Goal: Information Seeking & Learning: Learn about a topic

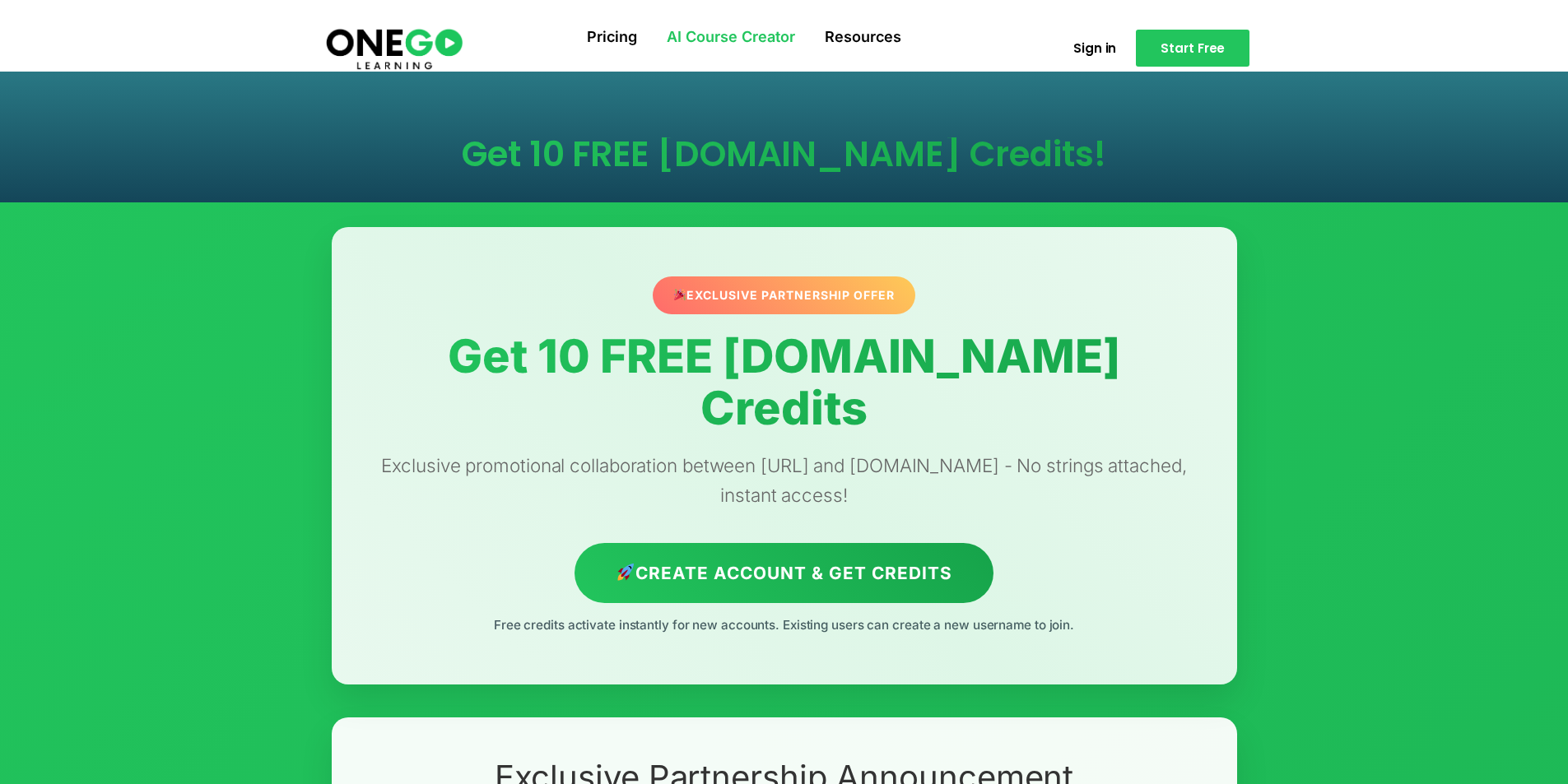
click at [721, 32] on link "AI Course Creator" at bounding box center [731, 38] width 158 height 42
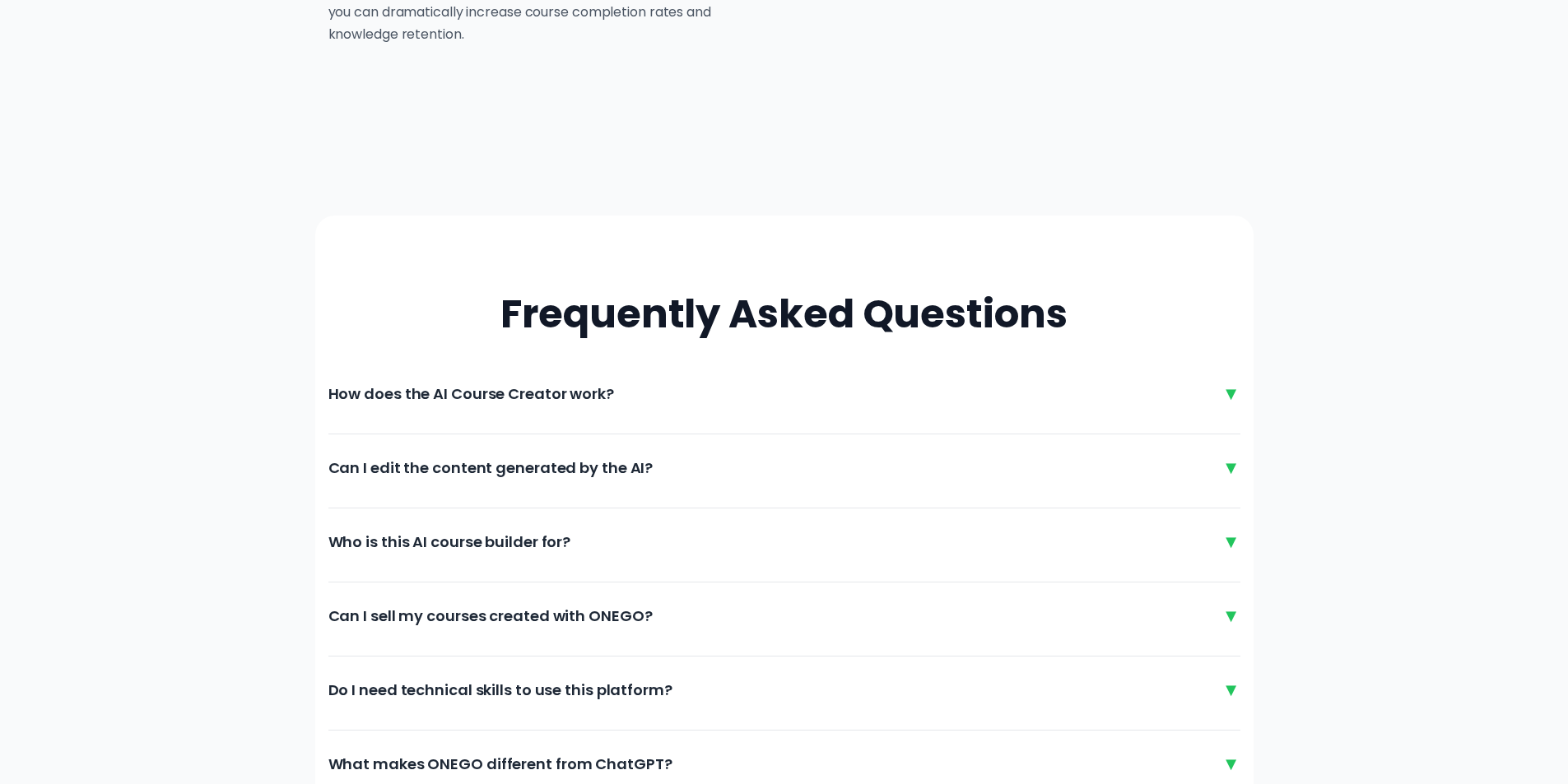
scroll to position [3538, 0]
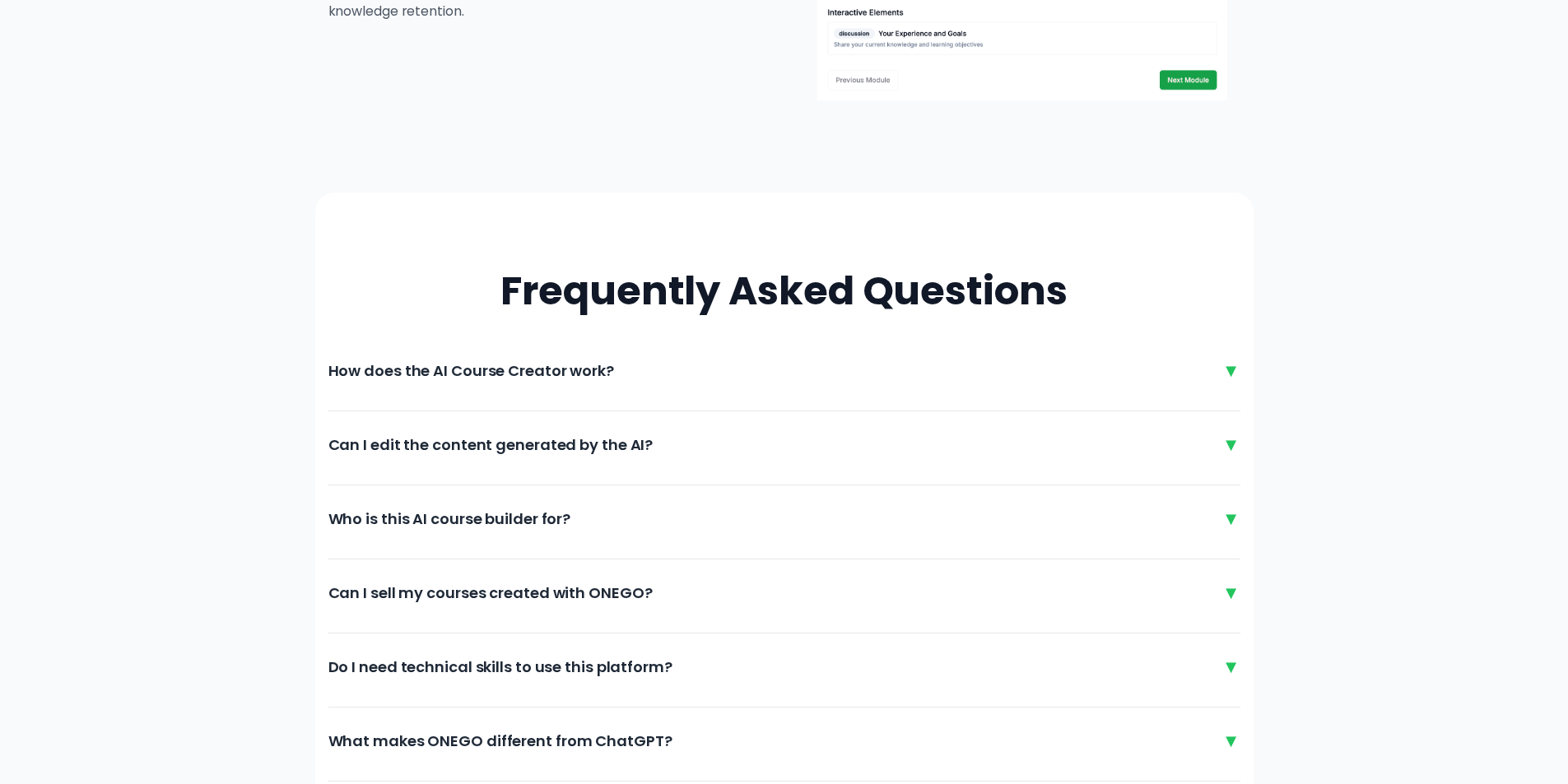
click at [942, 392] on div "How does the AI Course Creator work? ▼ Our AI-powered course creator uses advan…" at bounding box center [784, 380] width 912 height 61
click at [1230, 372] on div "▼" at bounding box center [1231, 371] width 18 height 27
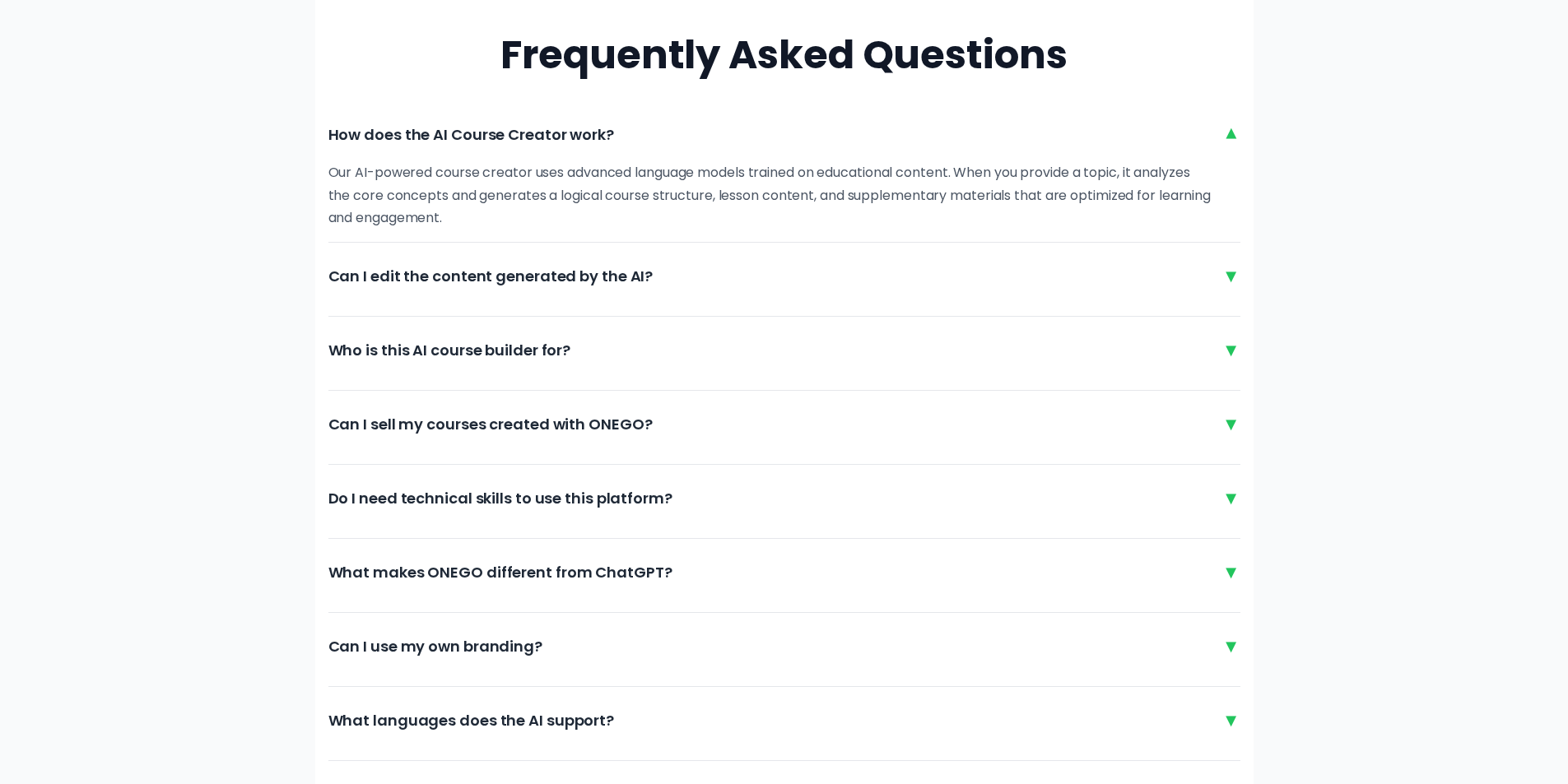
scroll to position [3785, 0]
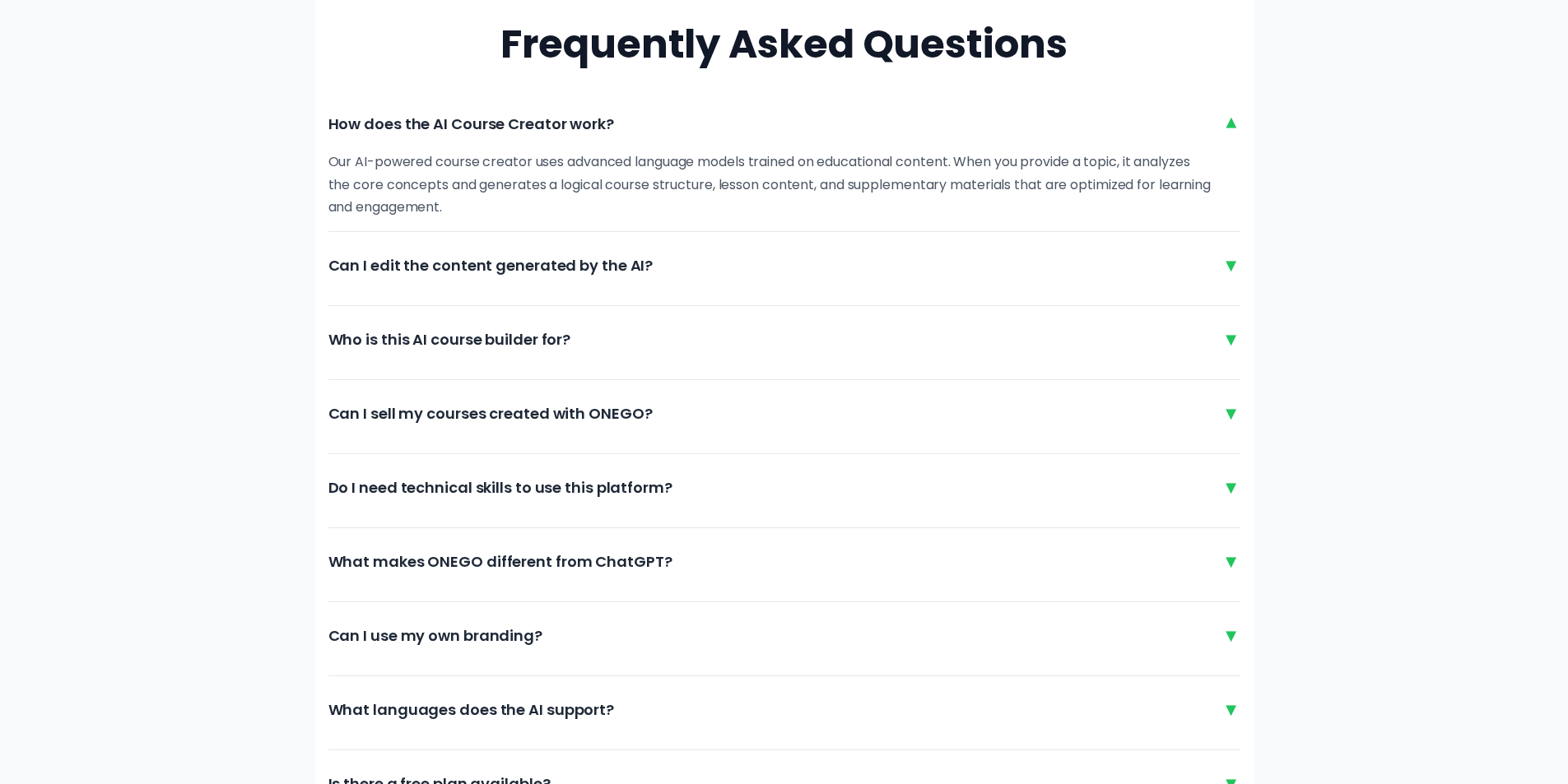
click at [1227, 263] on div "▼" at bounding box center [1231, 266] width 18 height 27
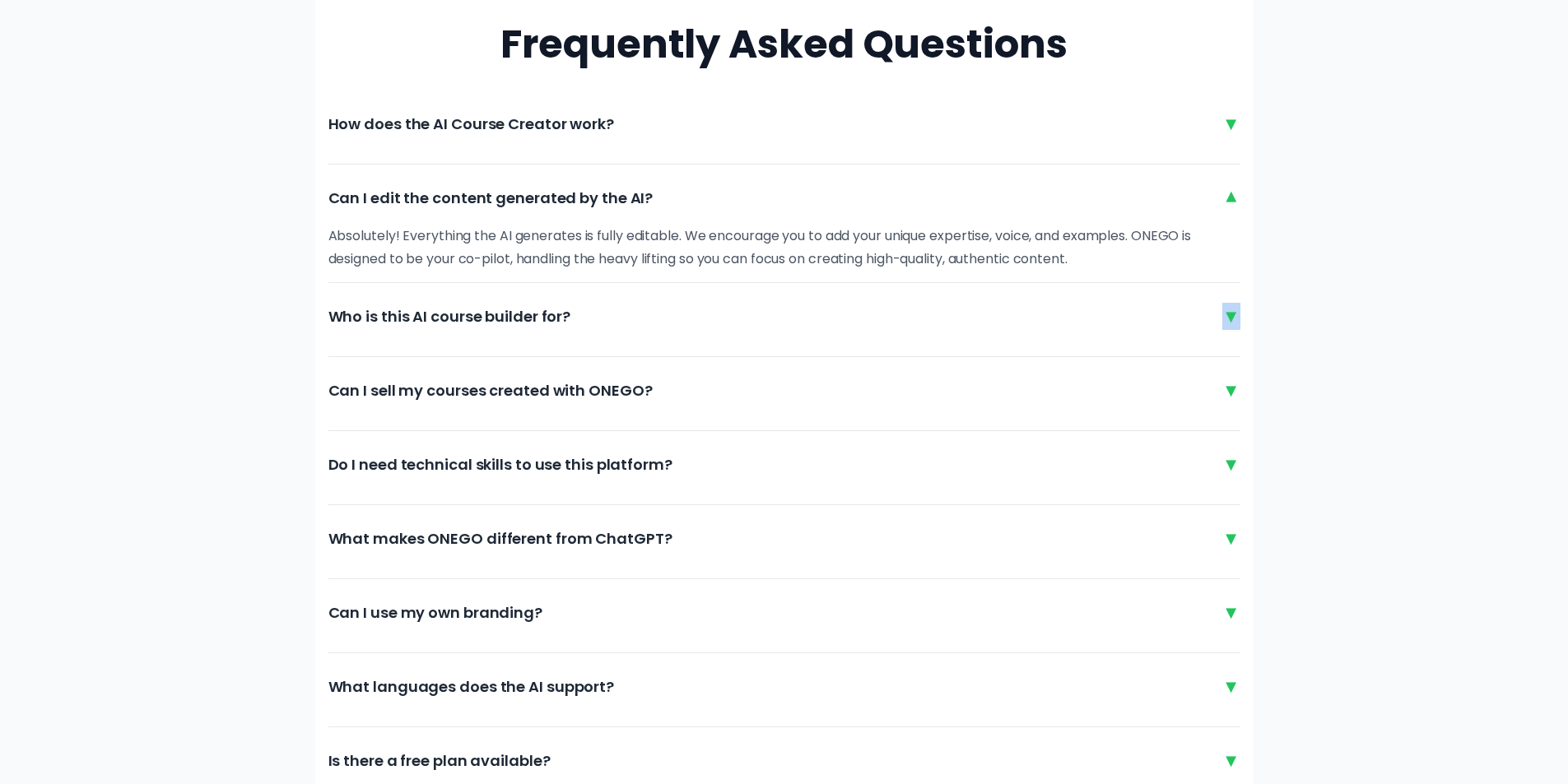
click at [1233, 314] on div "▼" at bounding box center [1231, 317] width 18 height 27
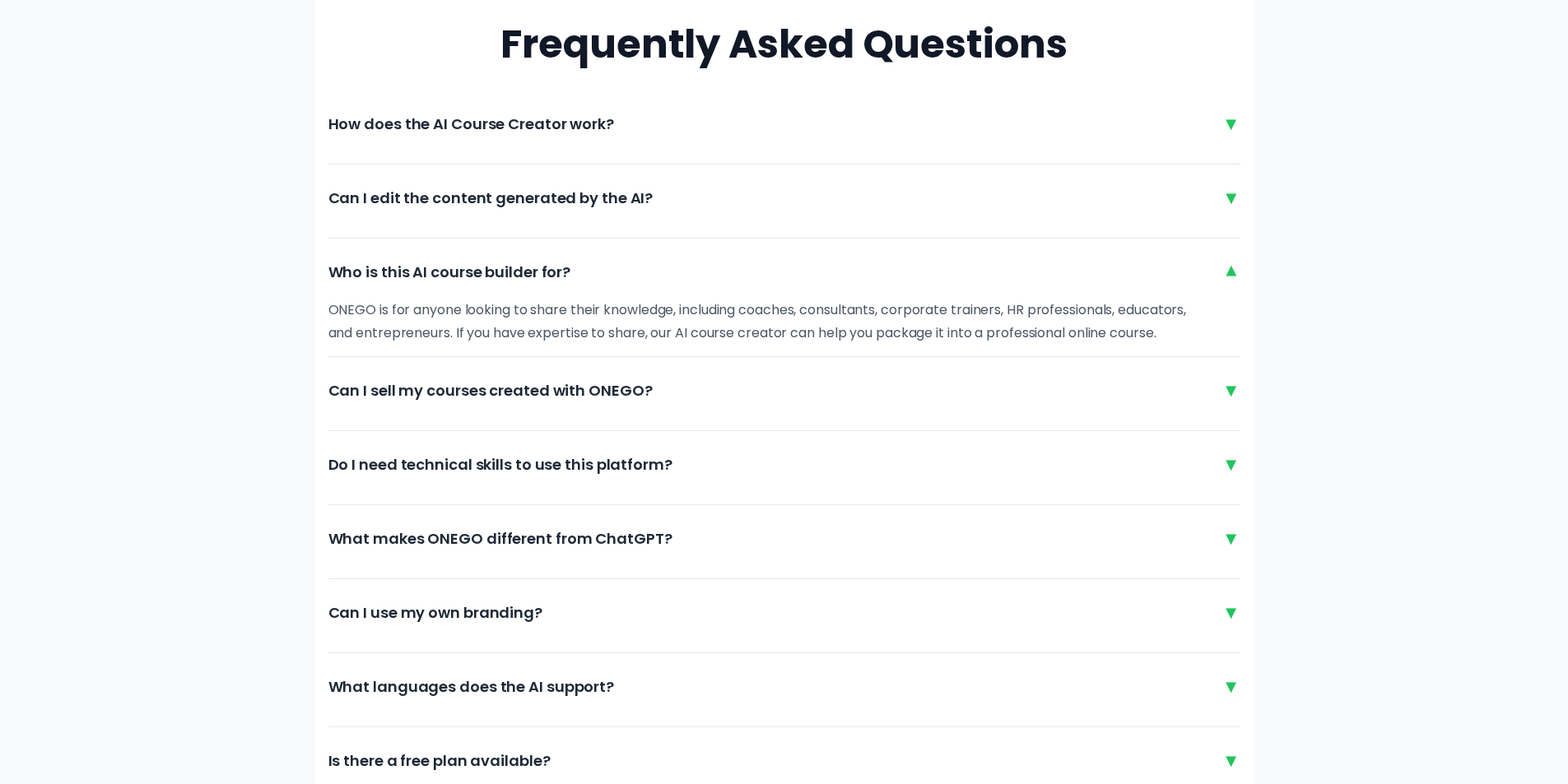
click at [1224, 388] on div "▼" at bounding box center [1231, 390] width 18 height 27
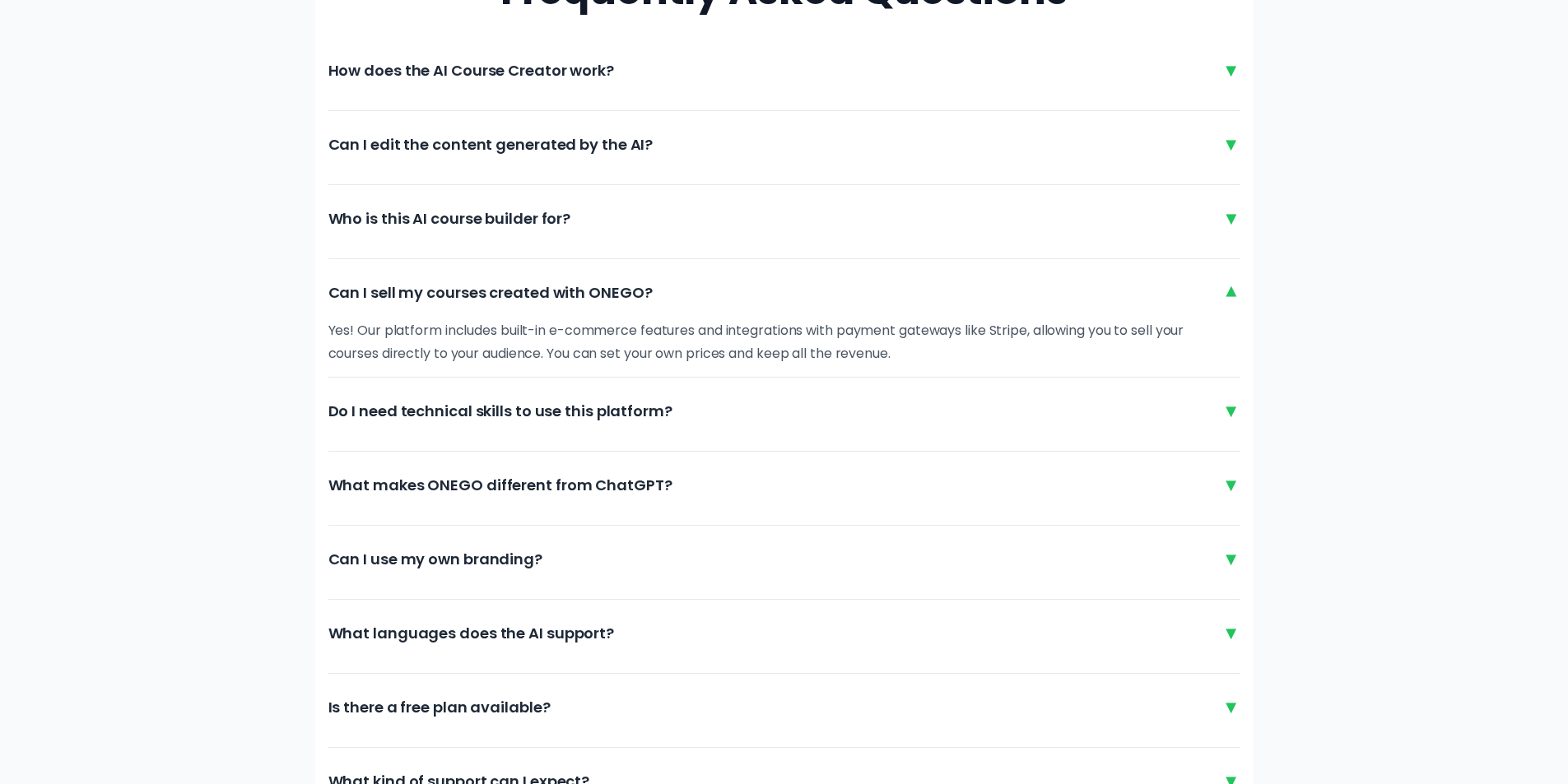
scroll to position [3867, 0]
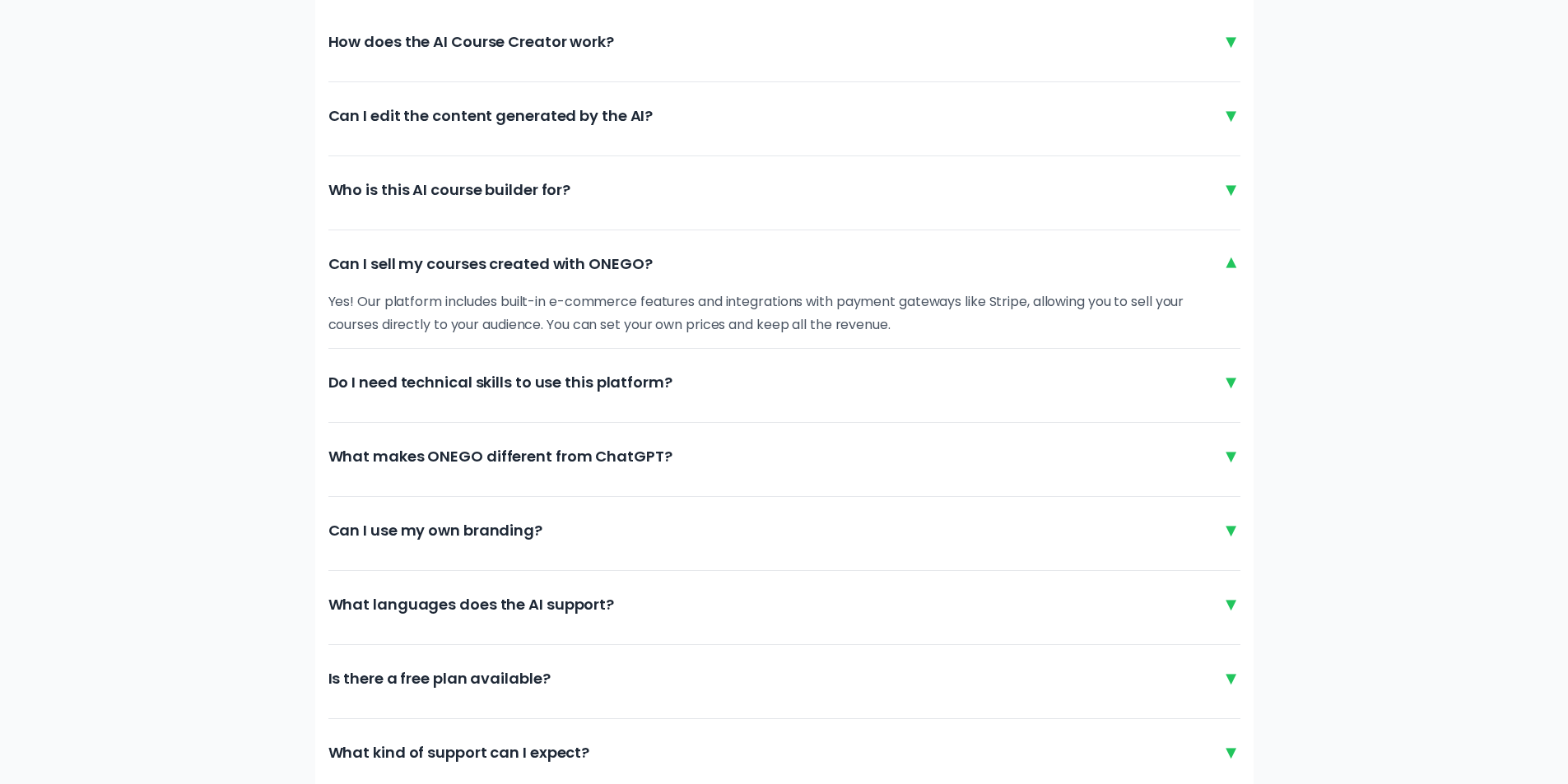
click at [1225, 385] on div "▼" at bounding box center [1231, 382] width 18 height 27
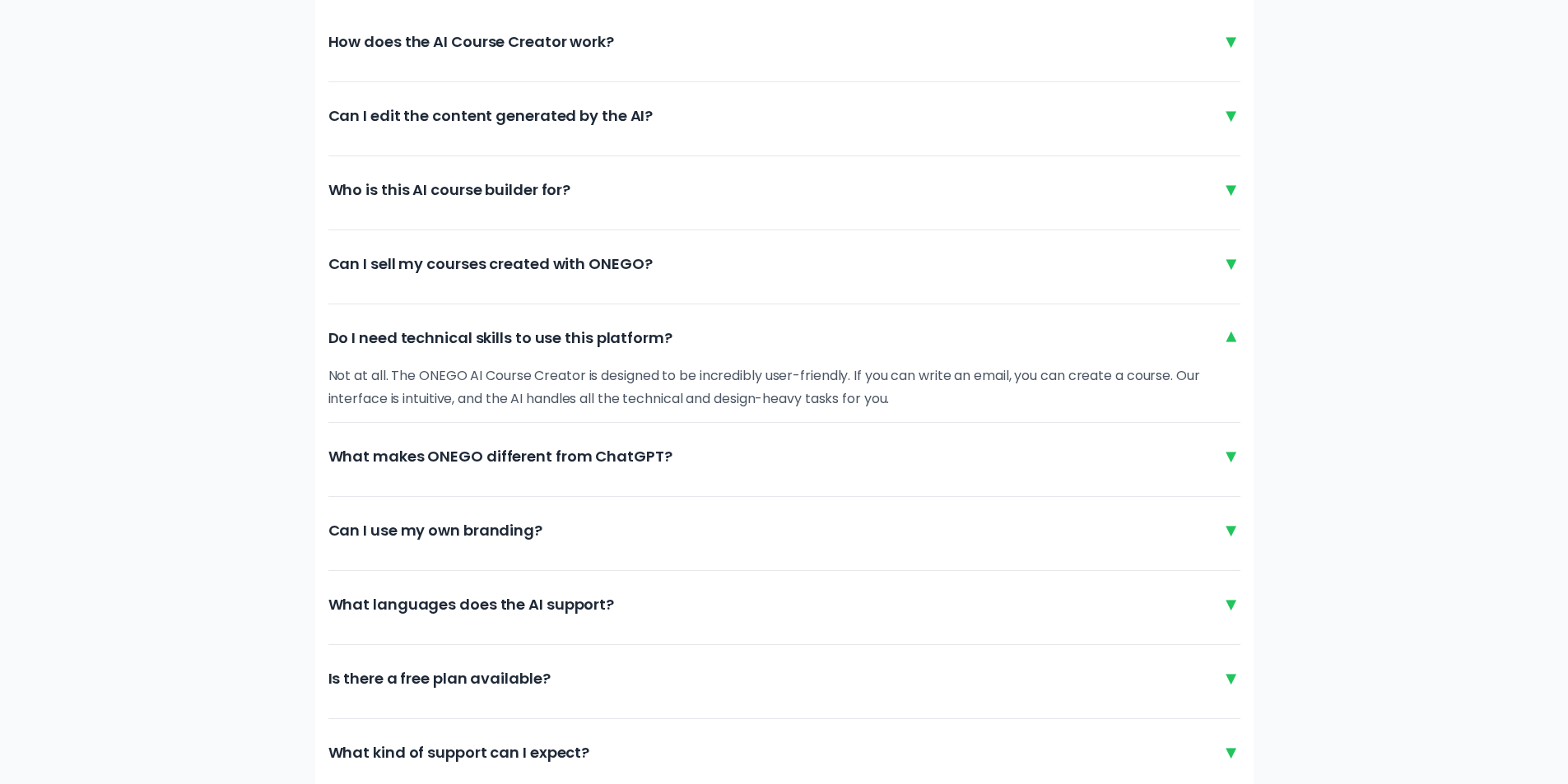
click at [1232, 455] on div "▼" at bounding box center [1231, 456] width 18 height 27
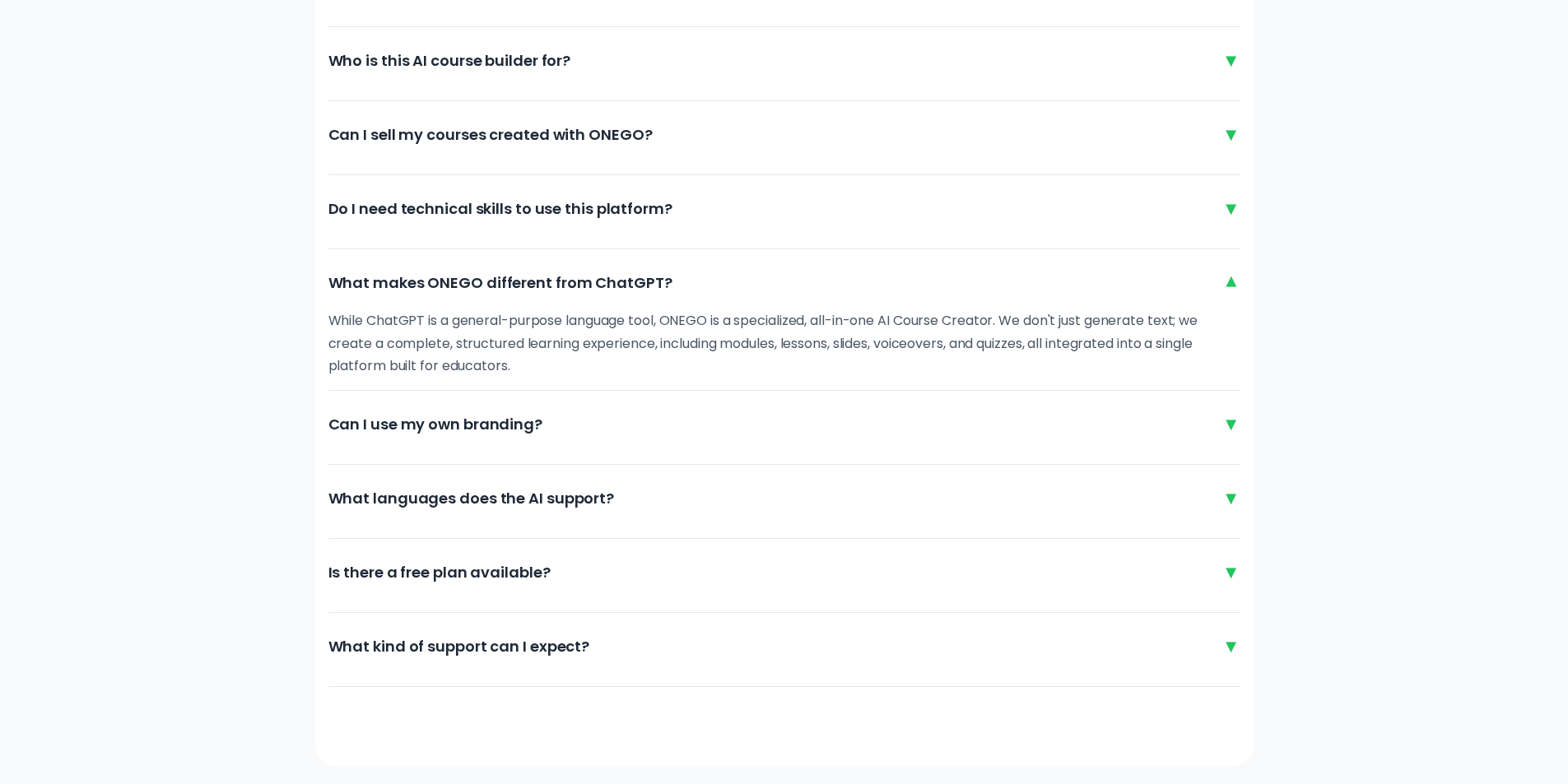
scroll to position [4032, 0]
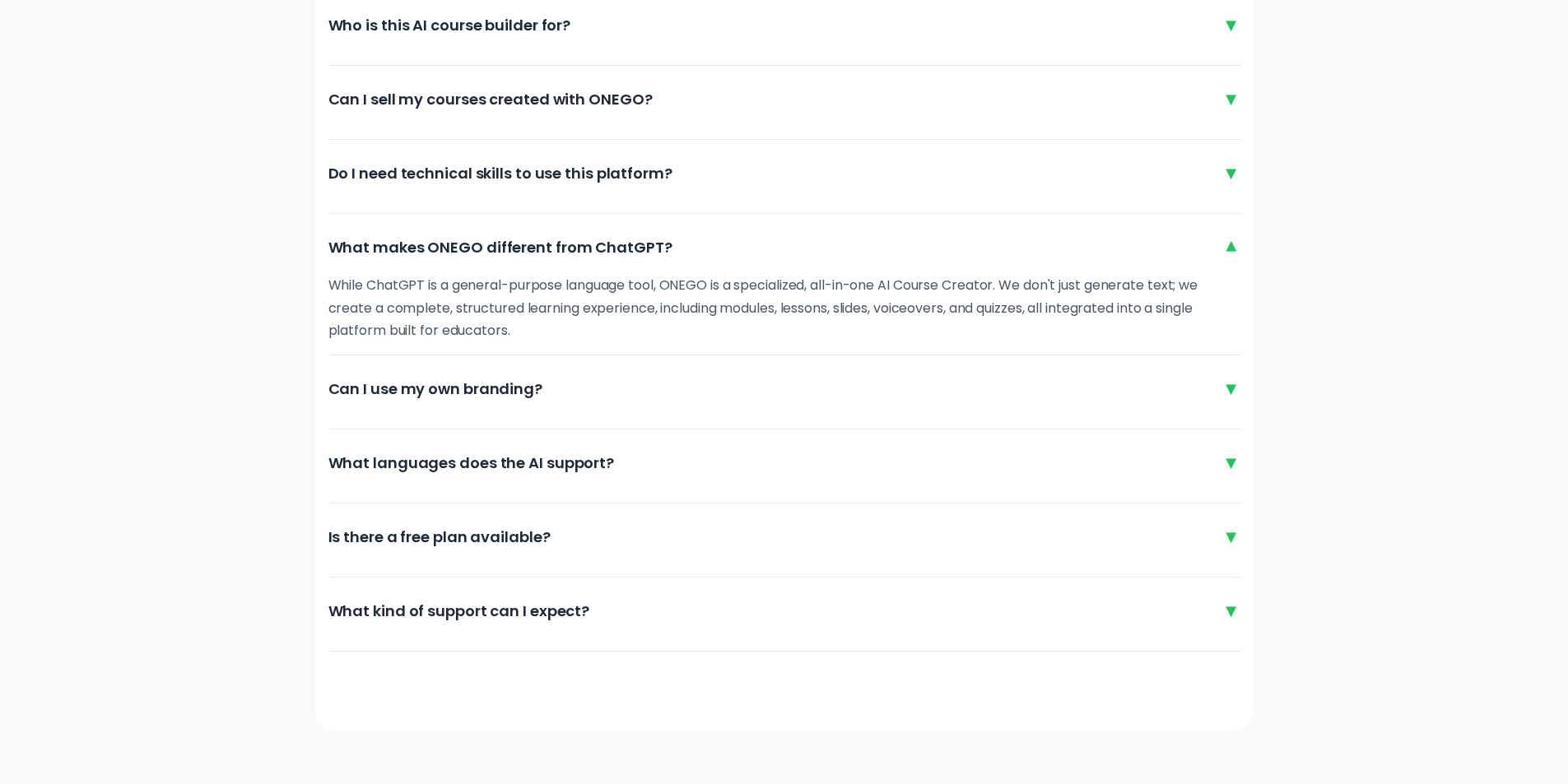
click at [1231, 396] on div "▼" at bounding box center [1231, 389] width 18 height 27
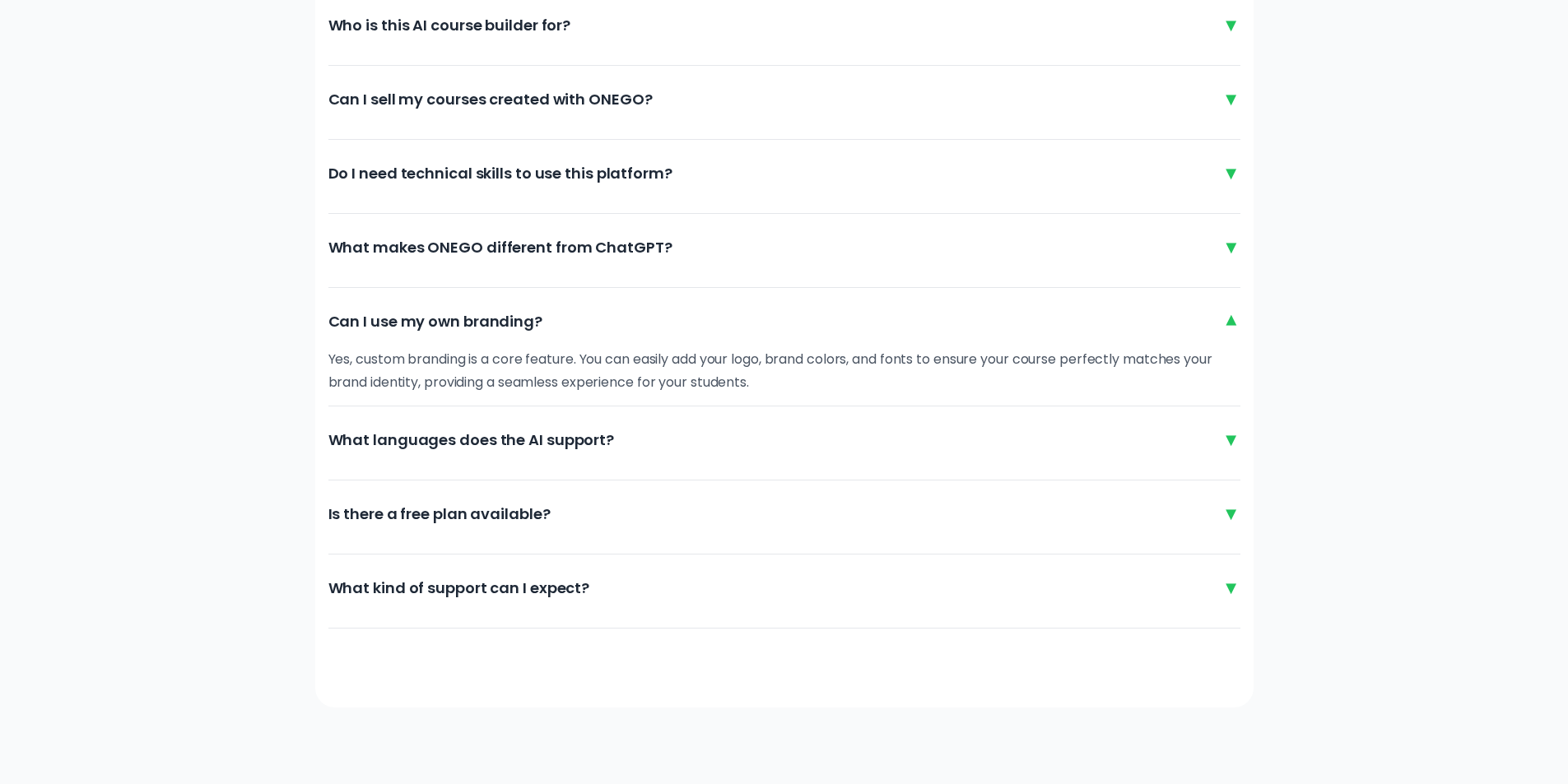
click at [1231, 437] on div "▼" at bounding box center [1231, 439] width 18 height 27
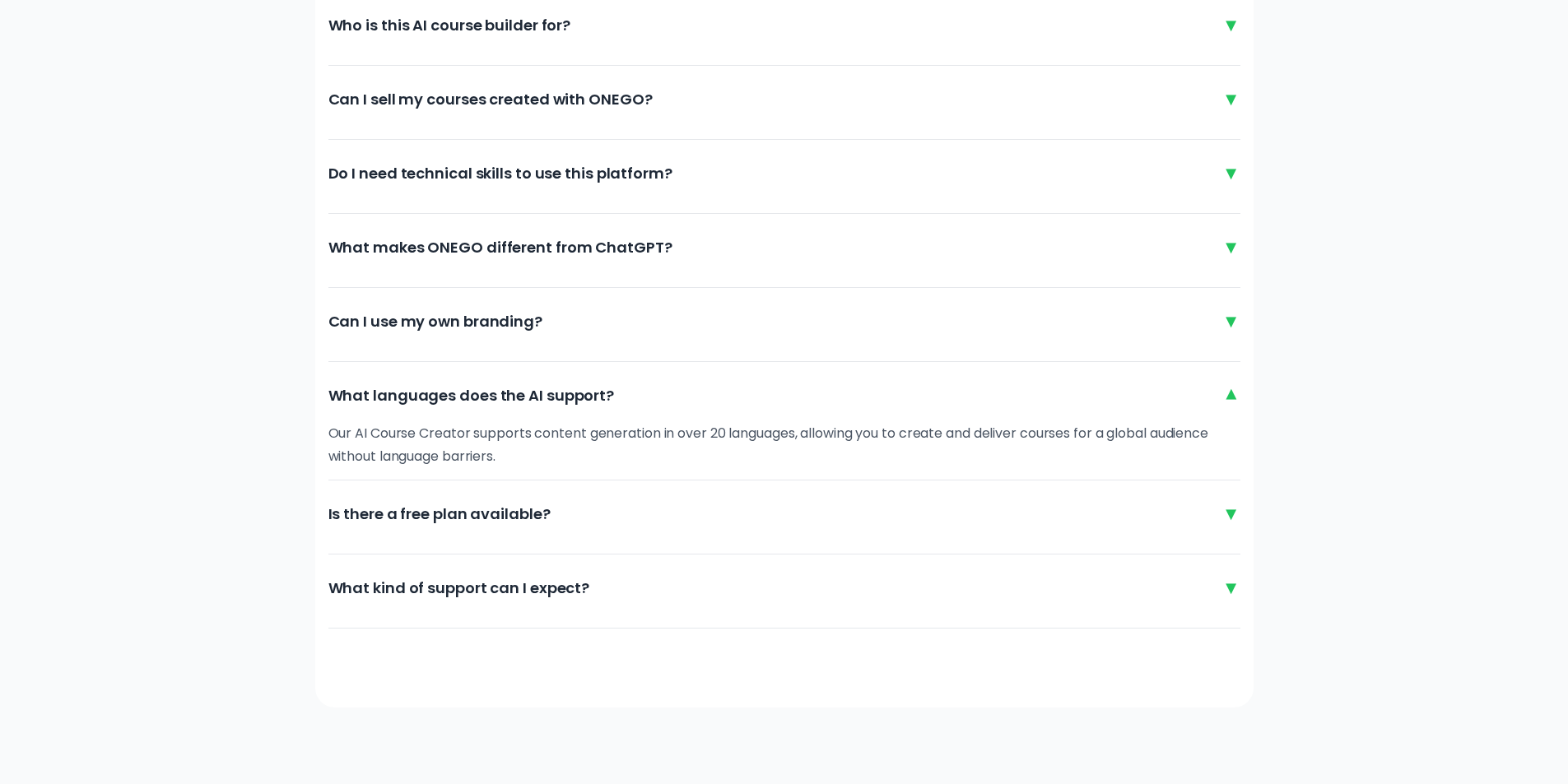
click at [1239, 516] on div "▼" at bounding box center [1231, 514] width 18 height 27
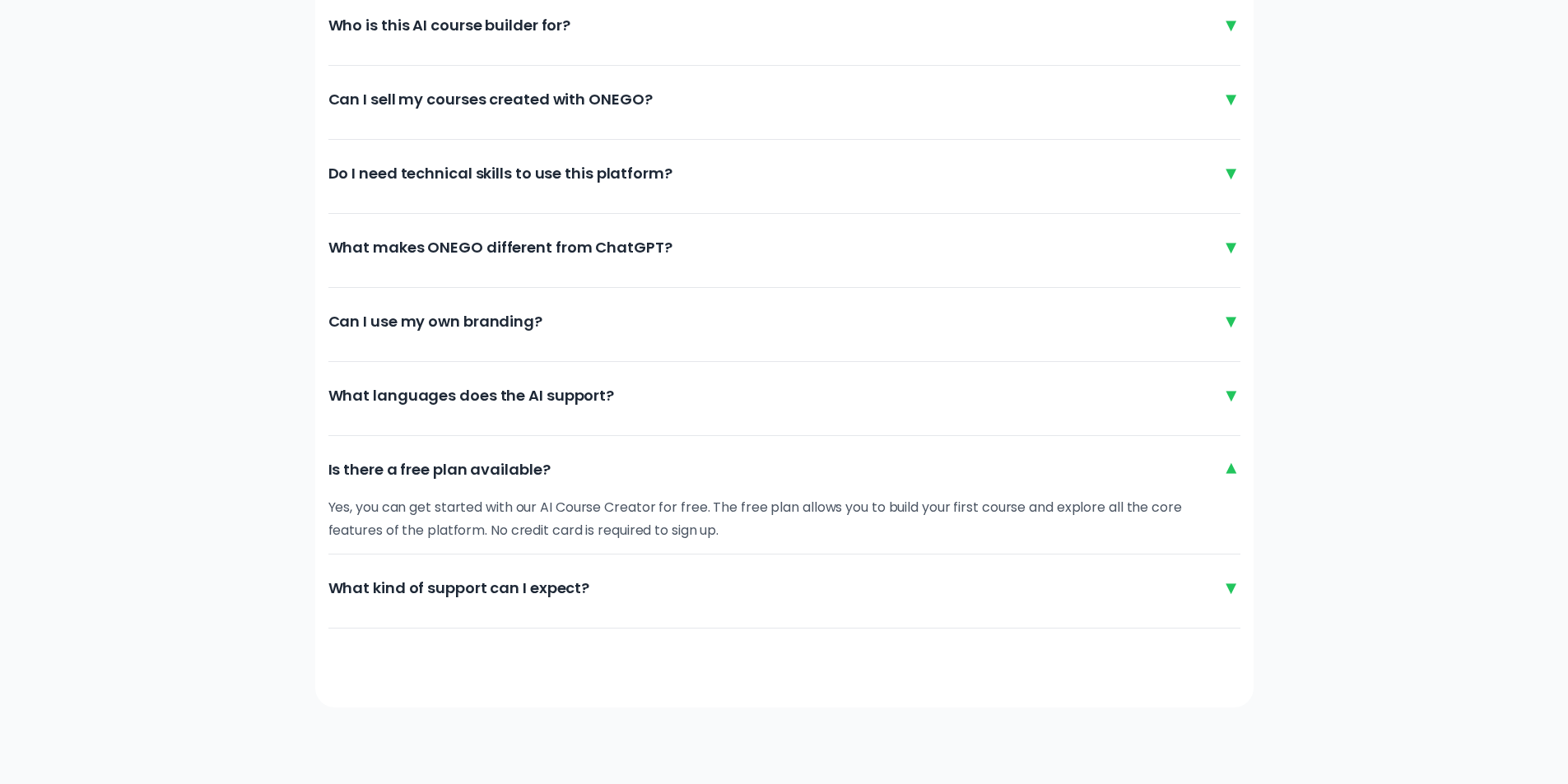
click at [1229, 579] on div "▼" at bounding box center [1231, 588] width 18 height 27
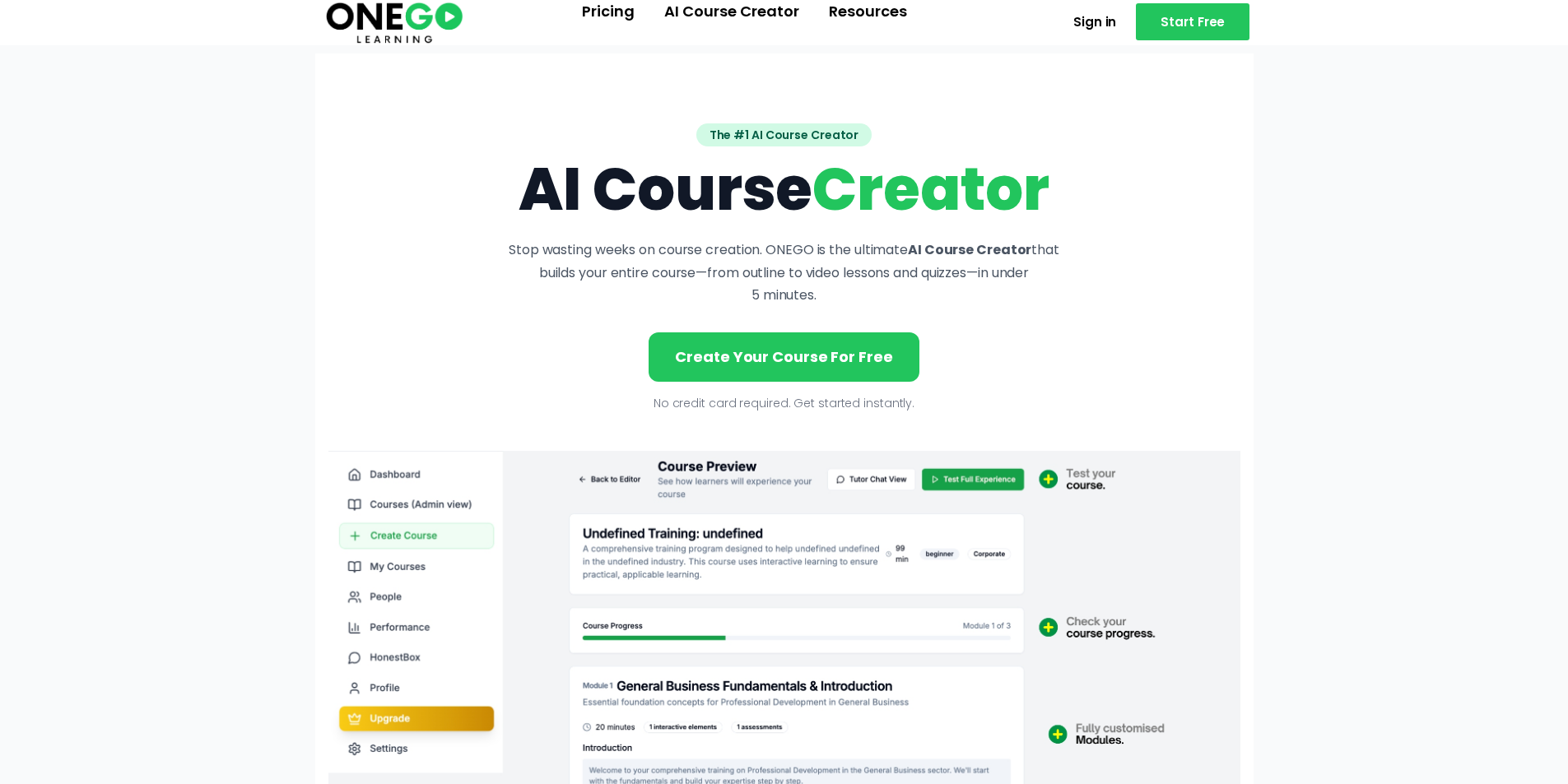
scroll to position [0, 0]
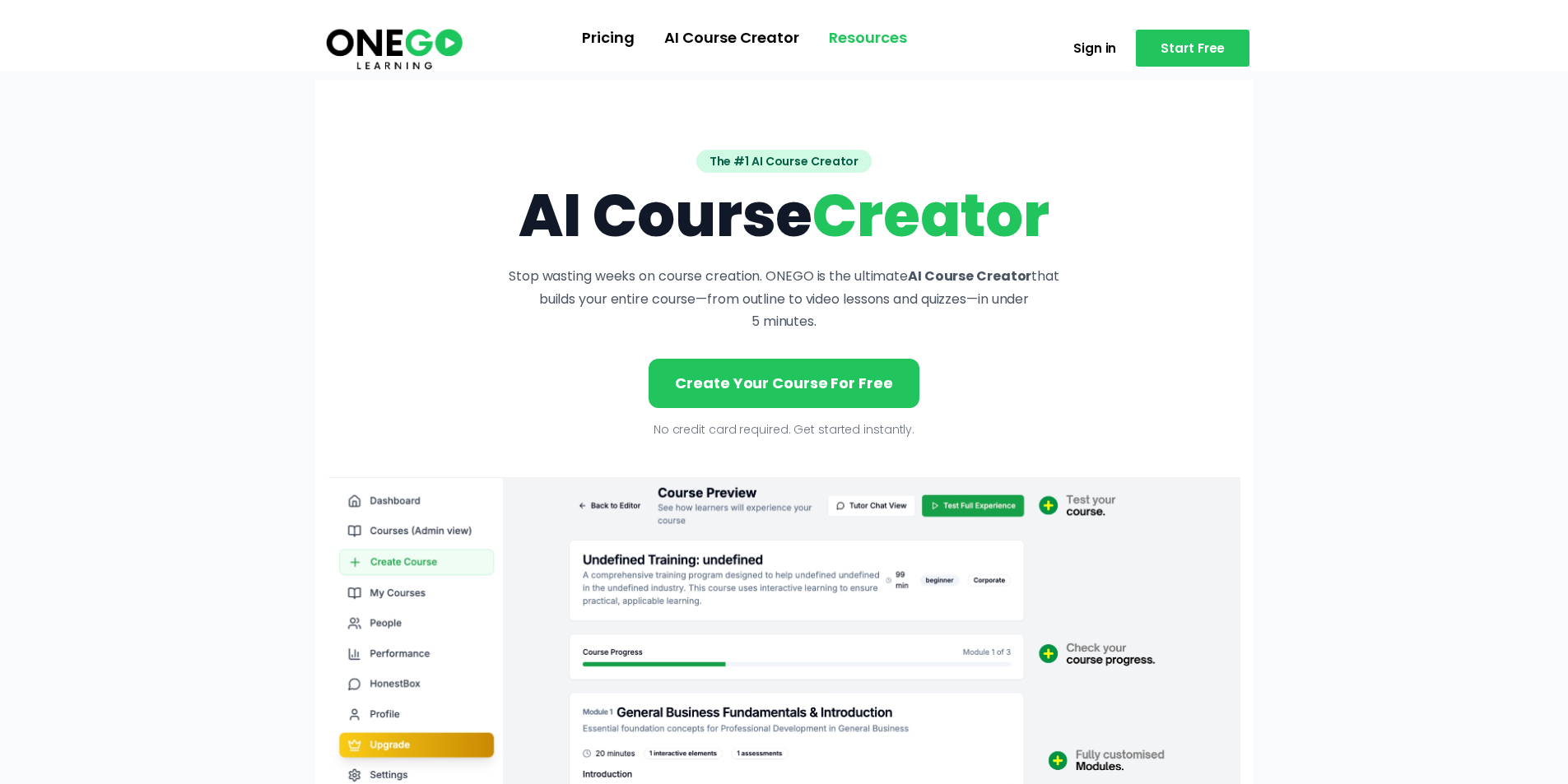
click at [876, 42] on link "Resources" at bounding box center [869, 38] width 108 height 42
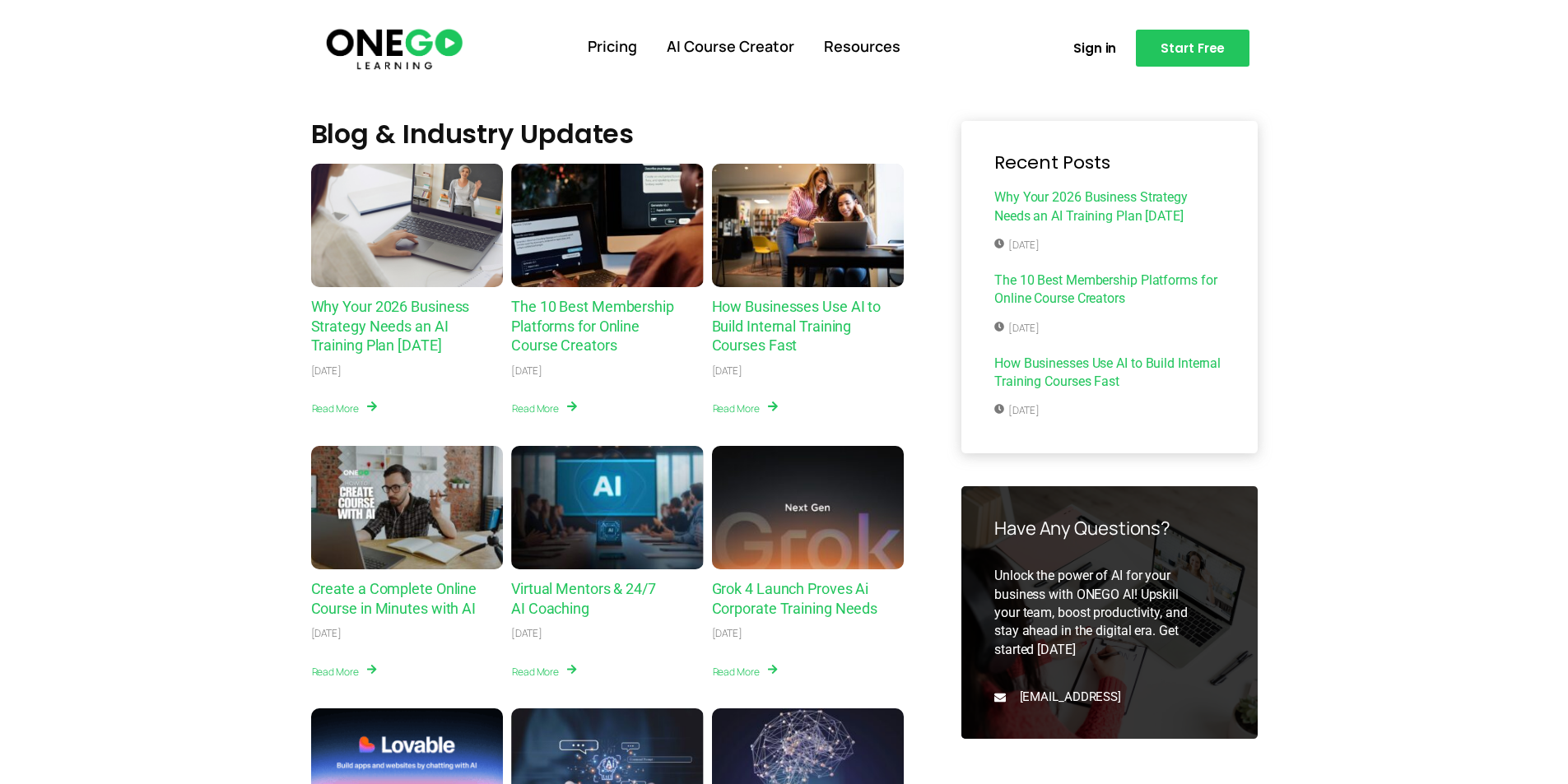
click at [392, 238] on div "Why Your 2026 Business Strategy Needs an AI Training Plan Today" at bounding box center [407, 226] width 192 height 124
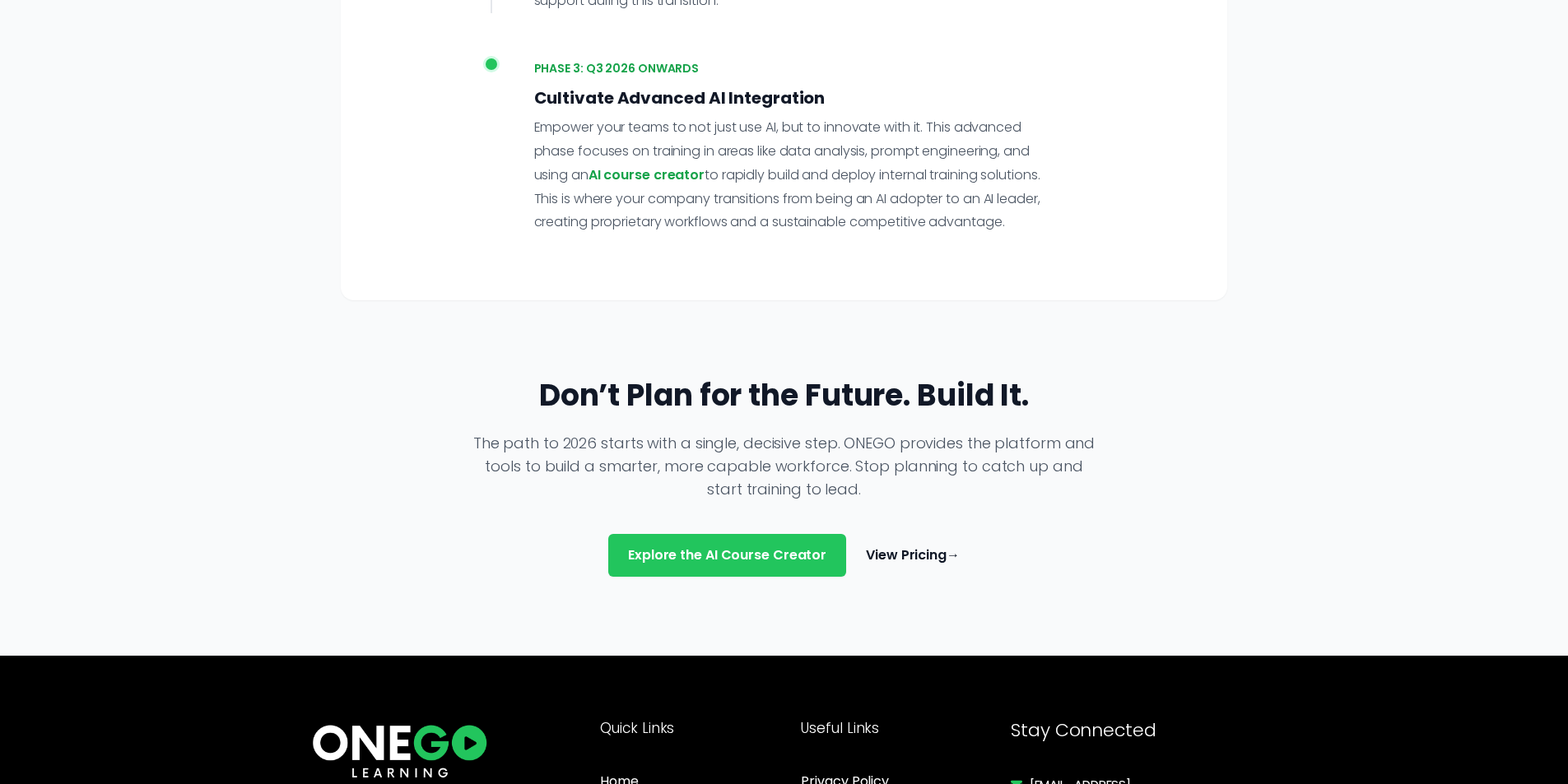
scroll to position [2880, 0]
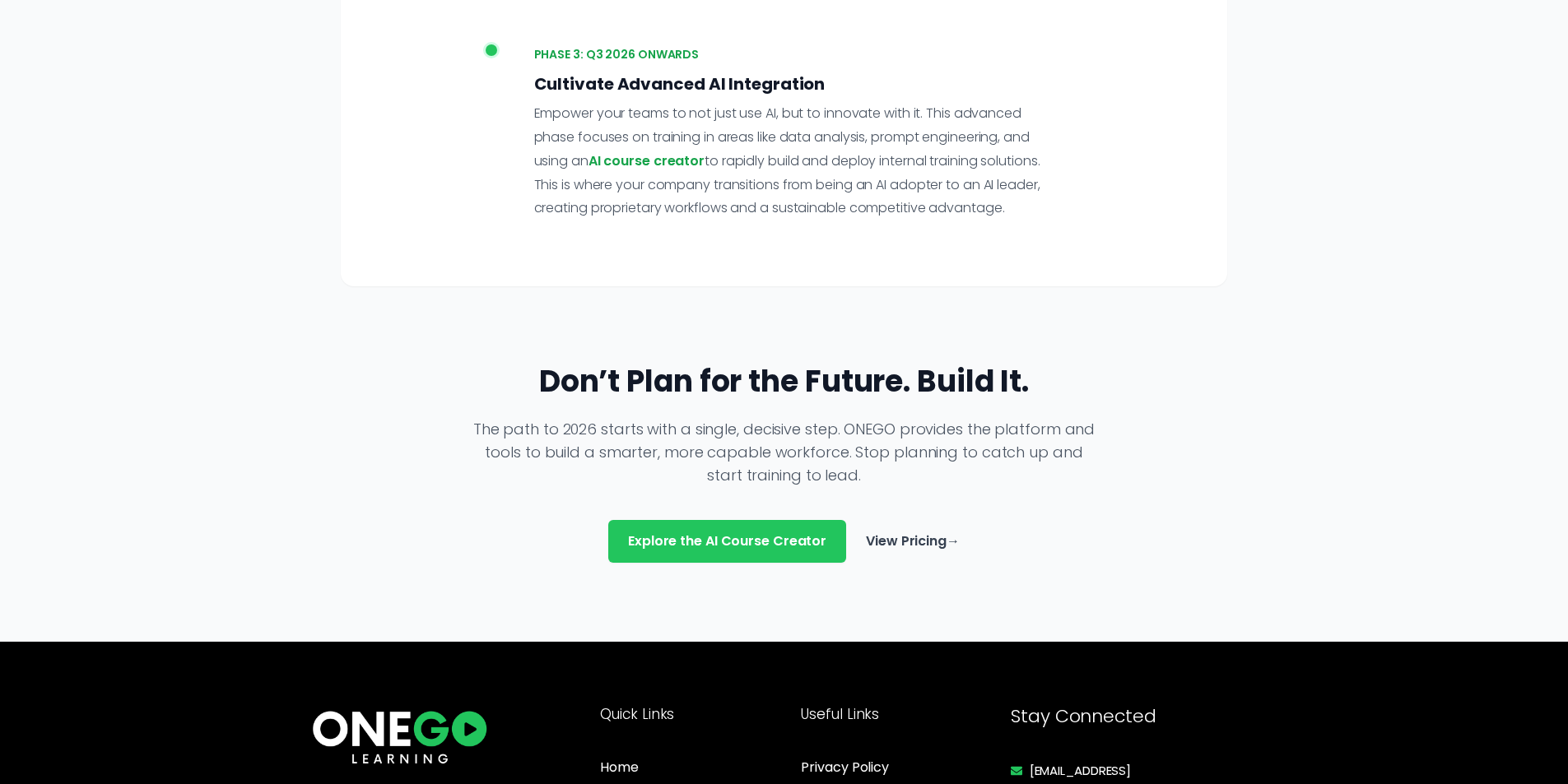
click at [916, 531] on link "View Pricing →" at bounding box center [912, 541] width 94 height 19
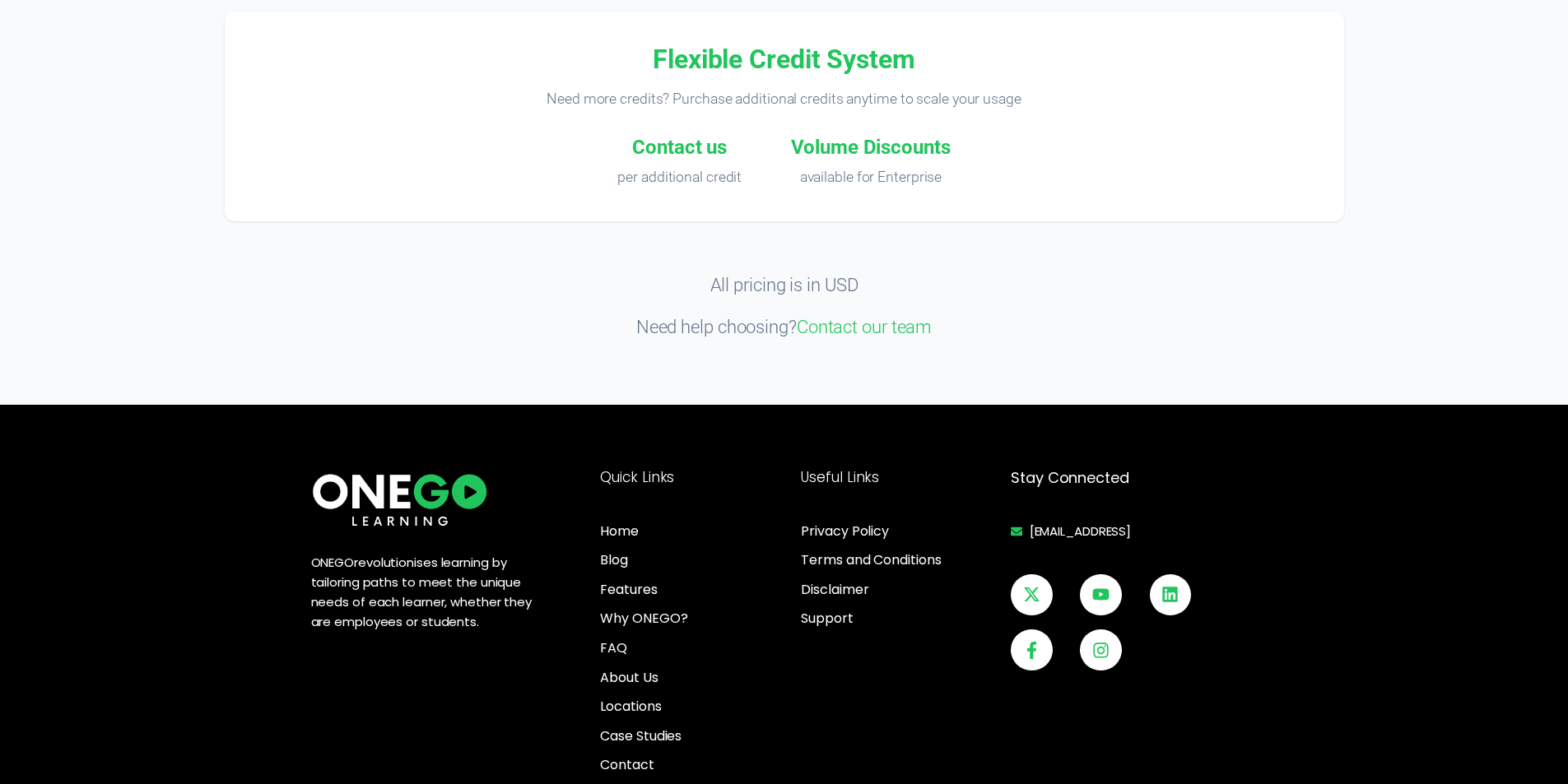
scroll to position [2304, 0]
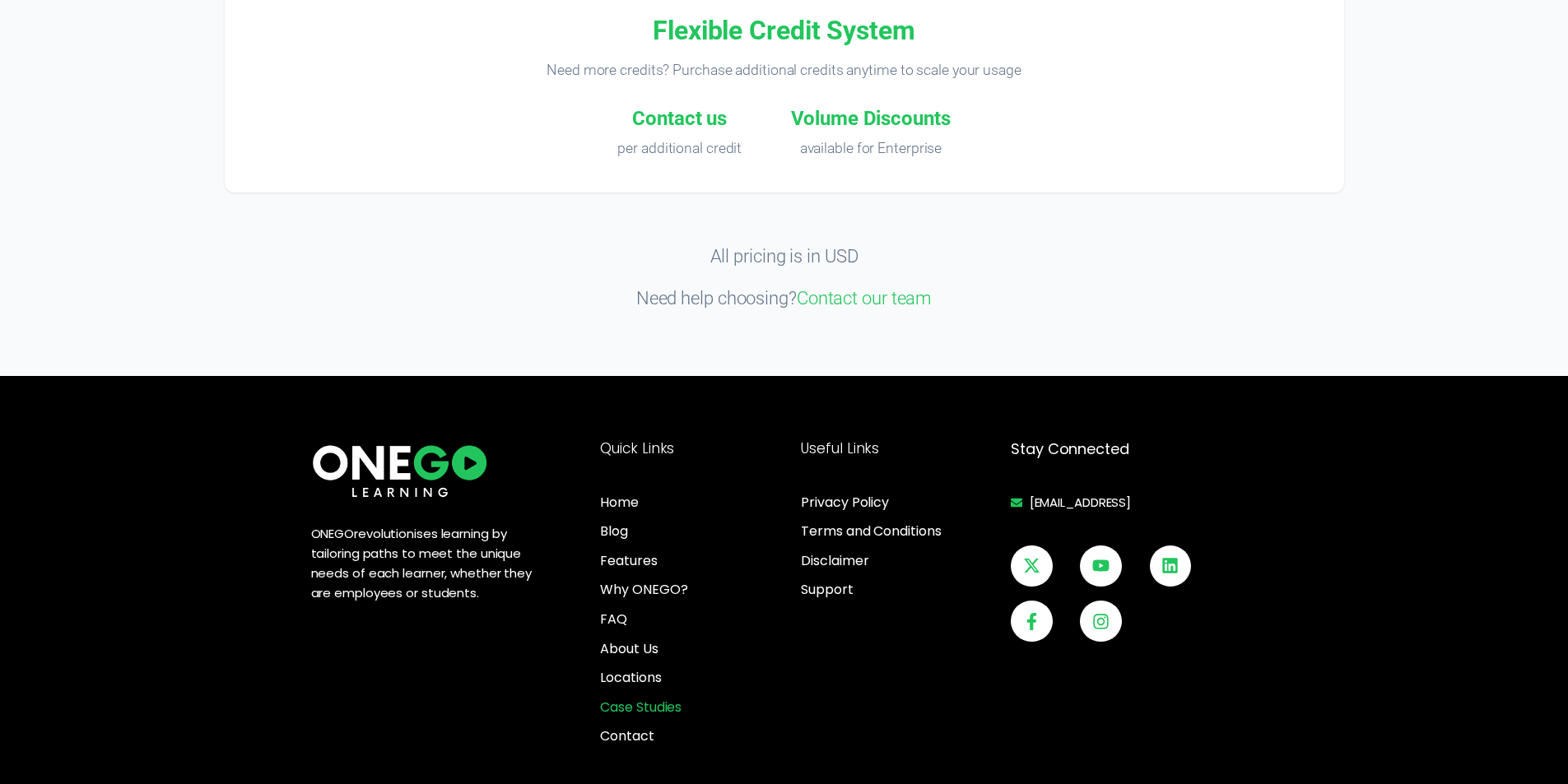
click at [634, 706] on span "Case Studies" at bounding box center [641, 708] width 81 height 21
